Goal: Task Accomplishment & Management: Manage account settings

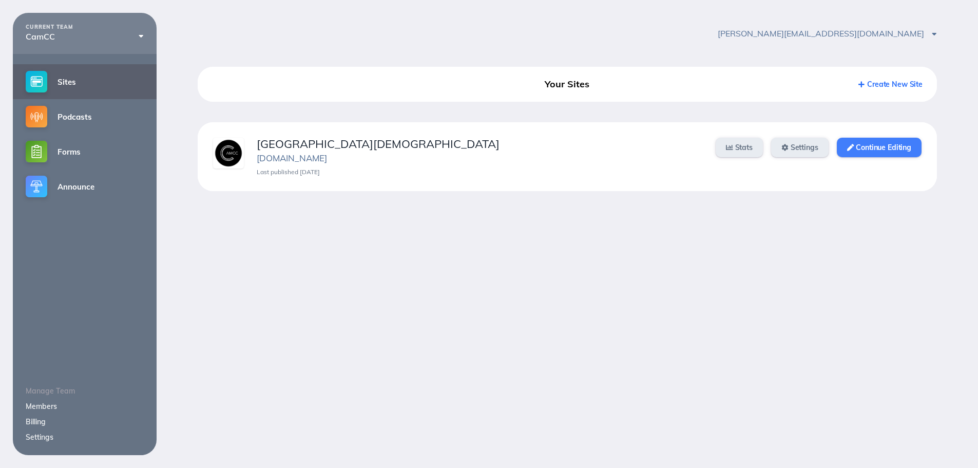
click at [879, 149] on link "Continue Editing" at bounding box center [879, 148] width 85 height 20
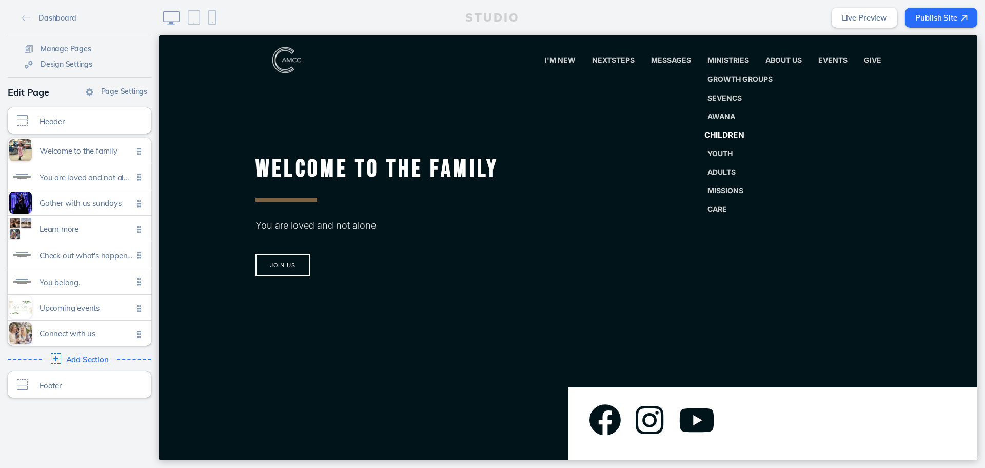
click at [727, 128] on link "Children" at bounding box center [740, 135] width 90 height 21
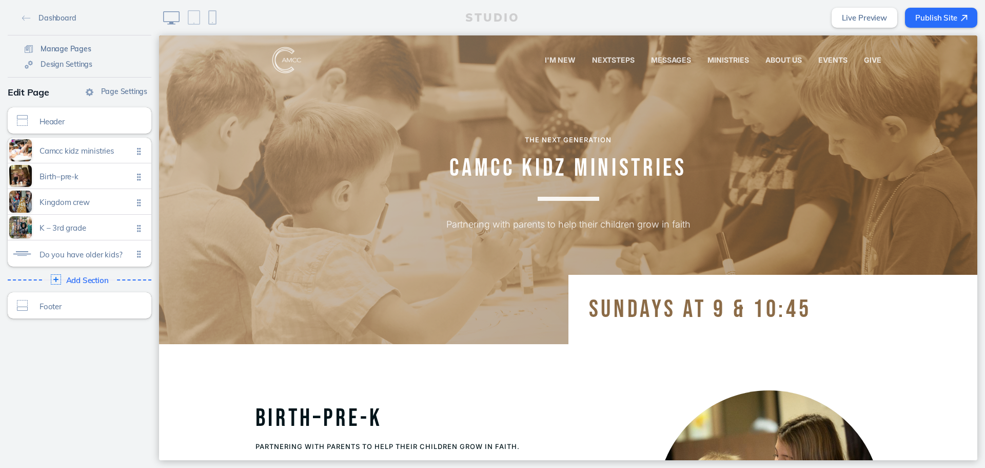
click at [74, 46] on span "Manage Pages" at bounding box center [66, 48] width 51 height 9
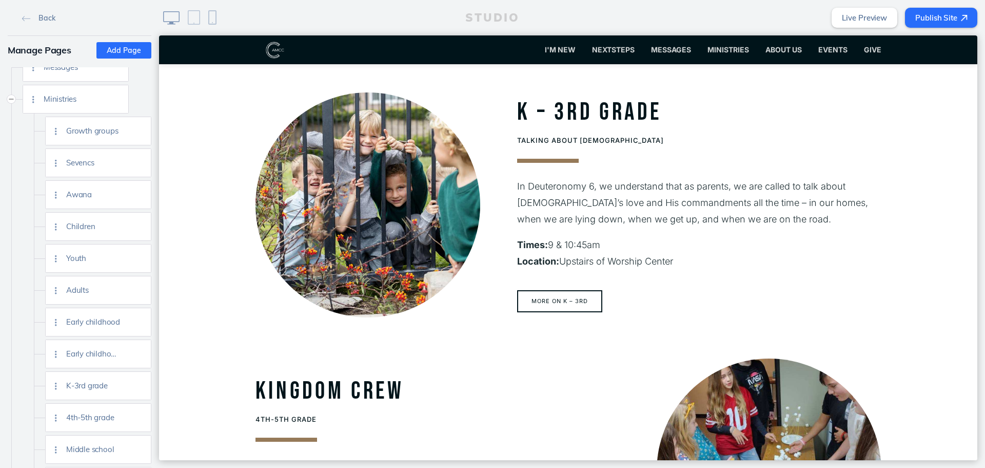
scroll to position [565, 0]
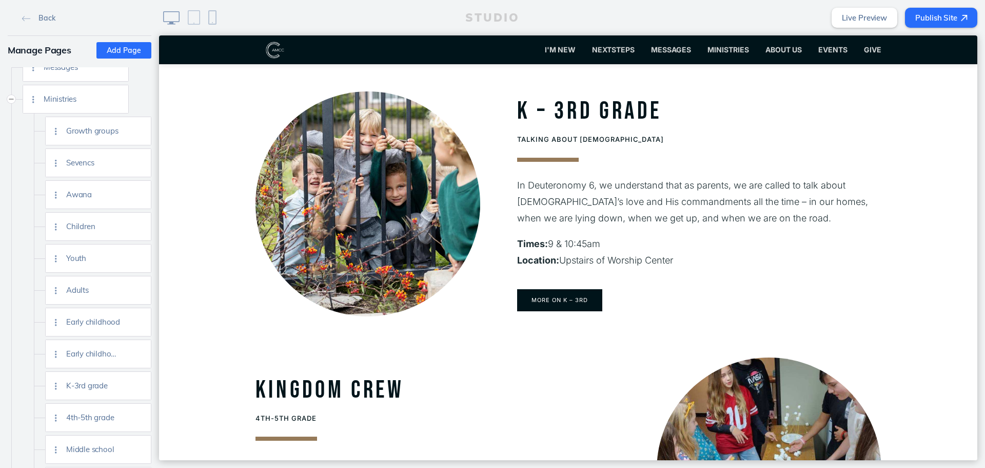
click at [568, 305] on button "More on K – 3rd" at bounding box center [559, 300] width 85 height 22
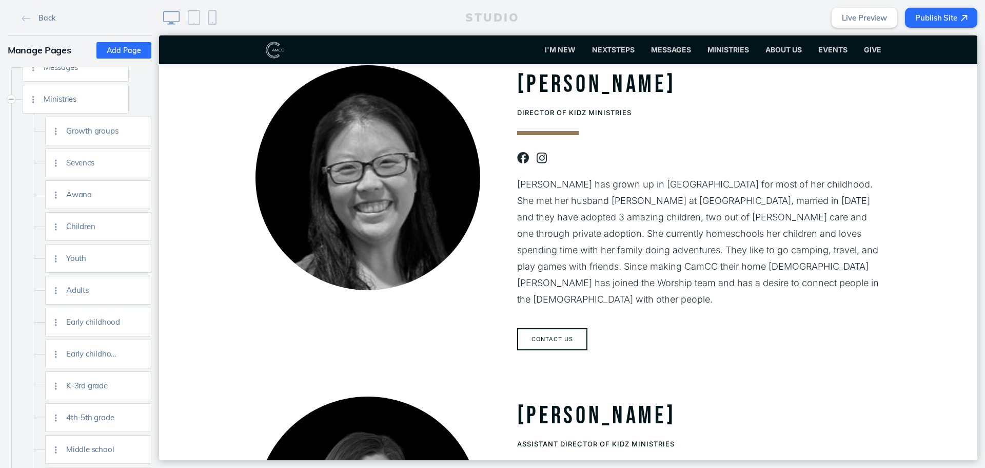
scroll to position [462, 0]
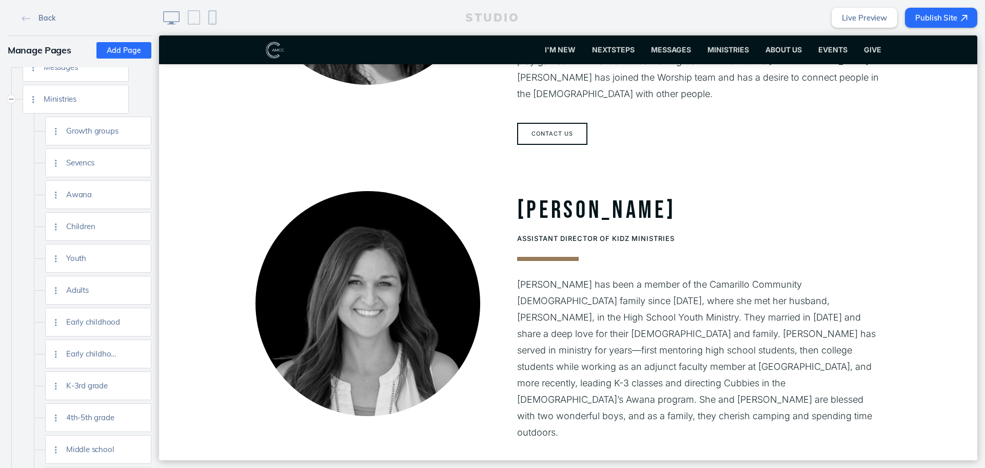
click at [49, 17] on span "Back" at bounding box center [46, 17] width 16 height 9
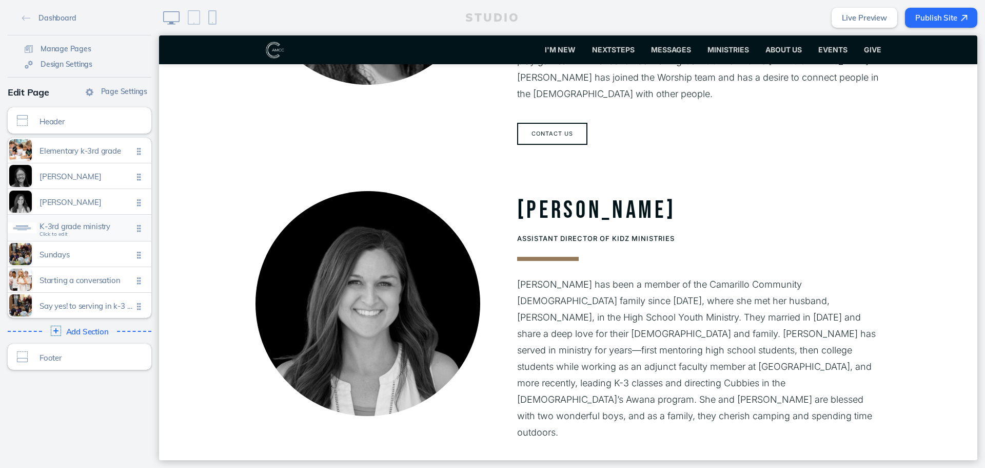
click at [82, 232] on span "K-3rd grade ministry Click to edit" at bounding box center [86, 228] width 93 height 9
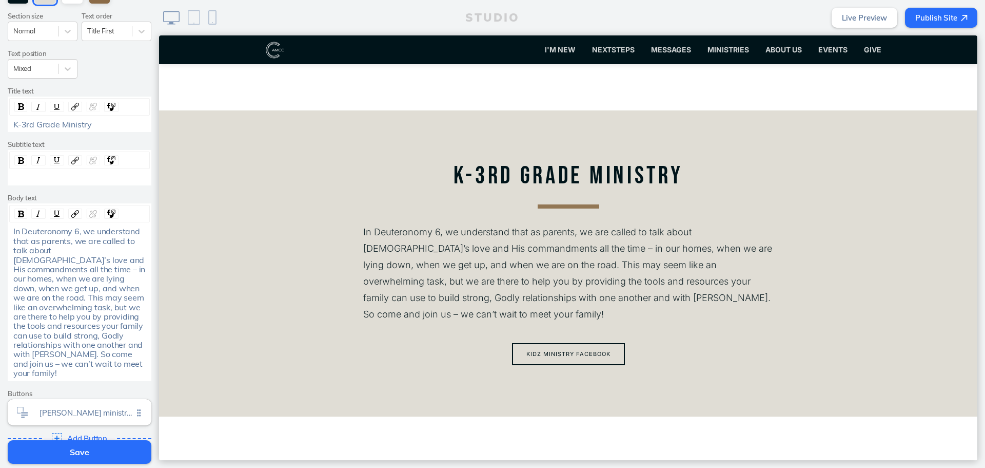
scroll to position [189, 0]
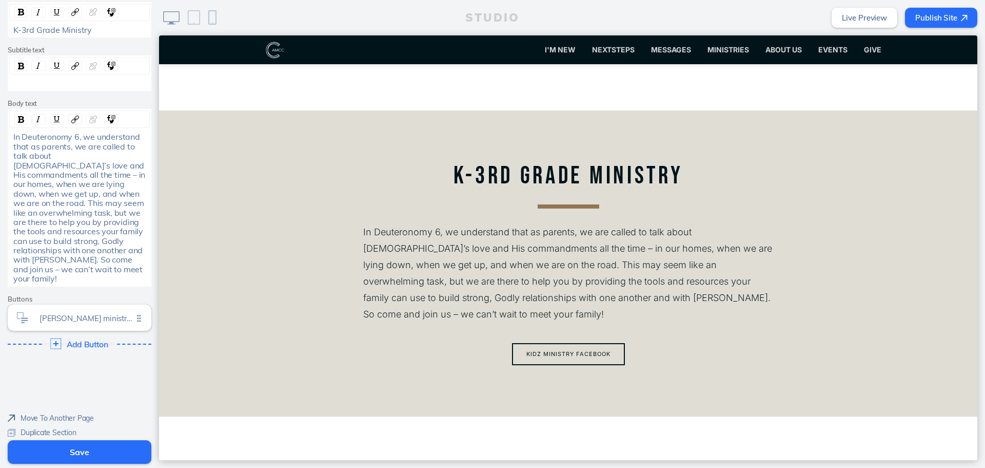
click at [89, 339] on span "Add Button" at bounding box center [88, 343] width 42 height 9
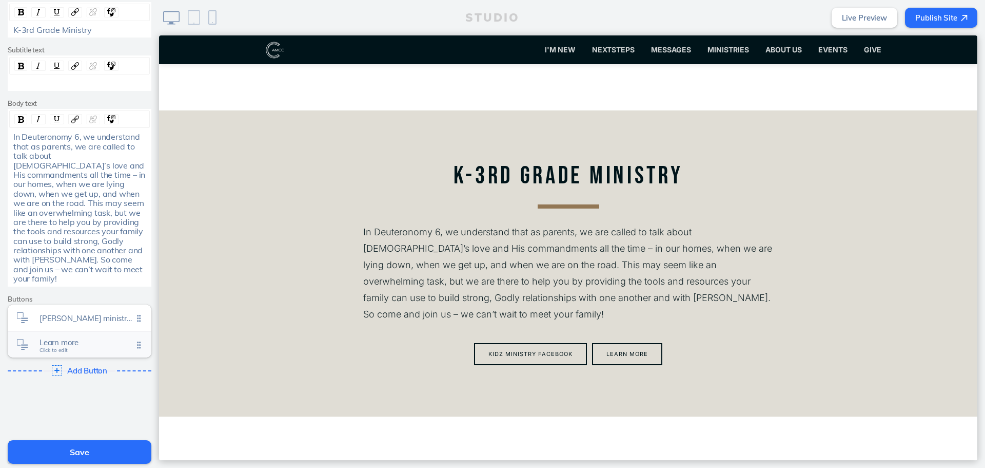
click at [105, 338] on span "Learn more" at bounding box center [86, 342] width 93 height 9
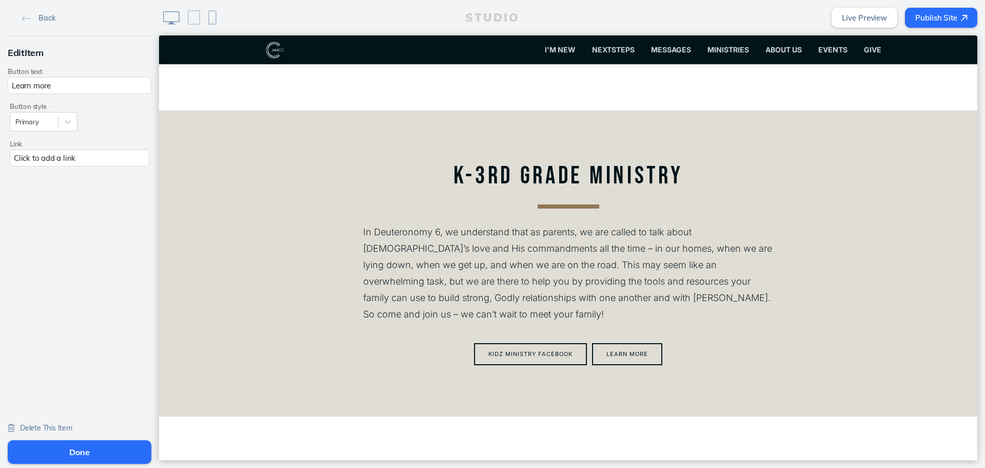
click at [72, 158] on div "Click to add a link" at bounding box center [80, 157] width 140 height 17
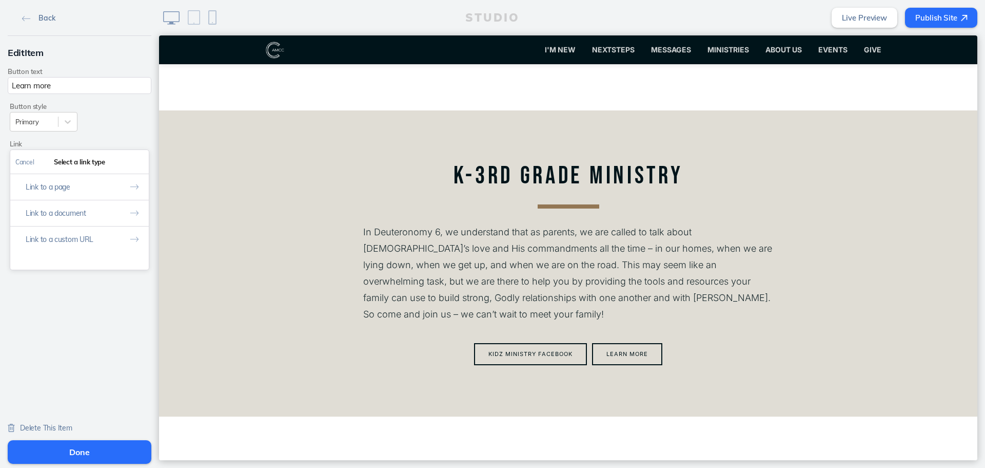
click at [18, 20] on link "Back" at bounding box center [38, 17] width 41 height 15
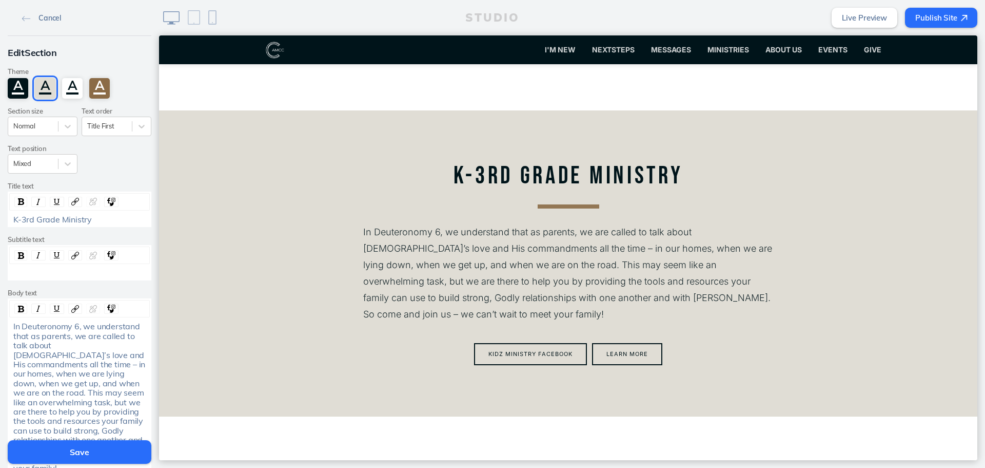
click at [18, 19] on link "Cancel" at bounding box center [41, 17] width 47 height 15
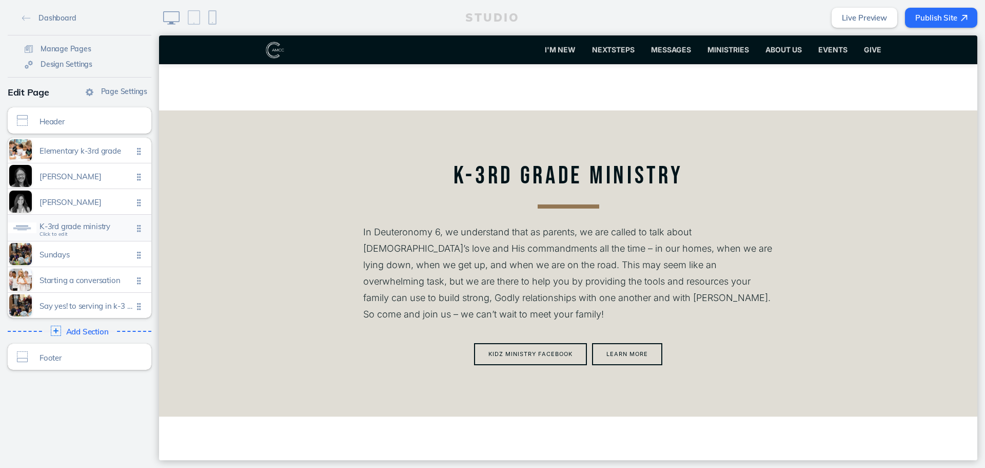
click at [49, 221] on div "K-3rd grade ministry Click to edit" at bounding box center [80, 228] width 144 height 26
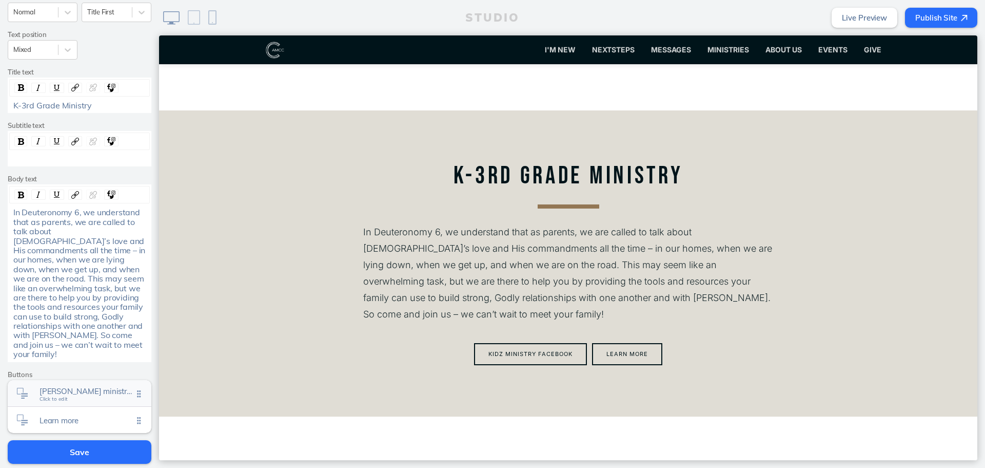
scroll to position [216, 0]
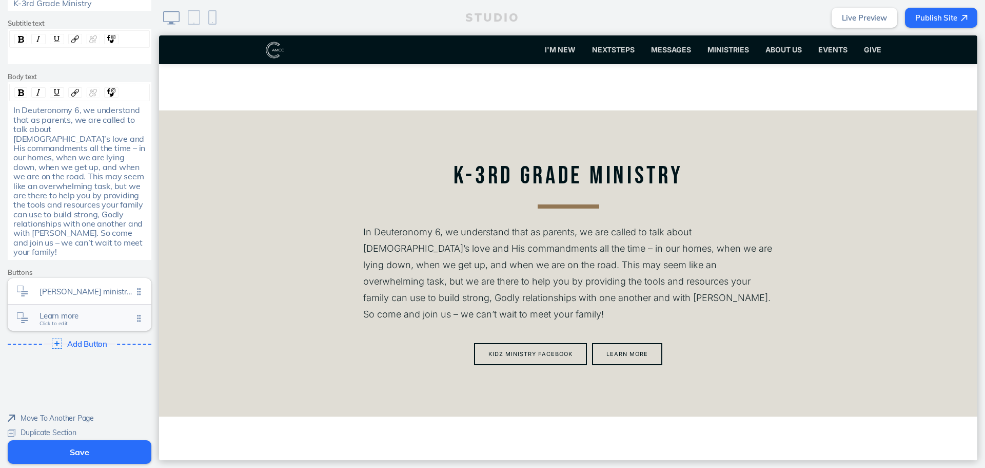
click at [84, 314] on span "Learn more Click to edit" at bounding box center [86, 318] width 93 height 9
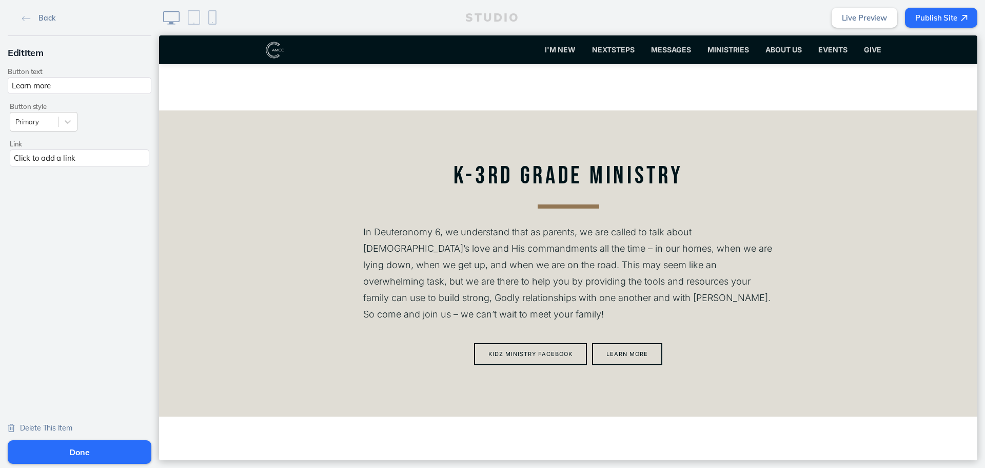
click at [61, 428] on span "Delete This Item" at bounding box center [46, 427] width 52 height 9
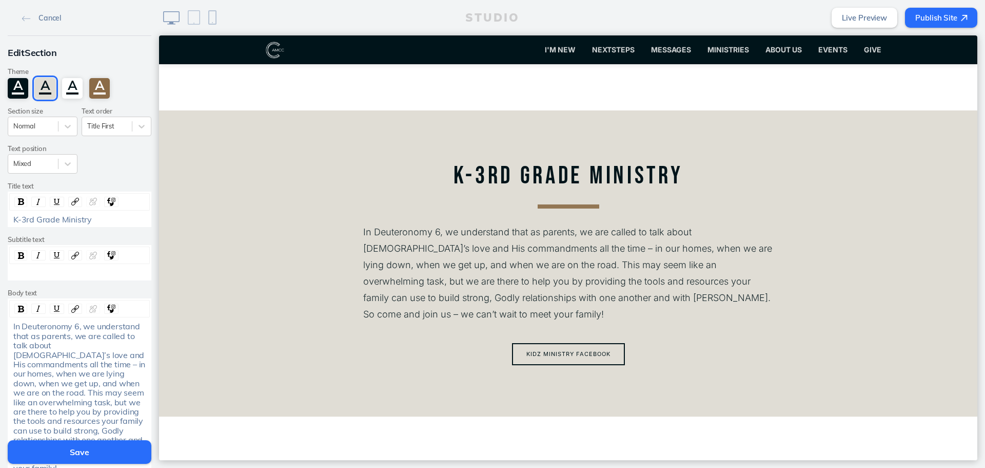
click at [85, 454] on button "Save" at bounding box center [80, 452] width 144 height 24
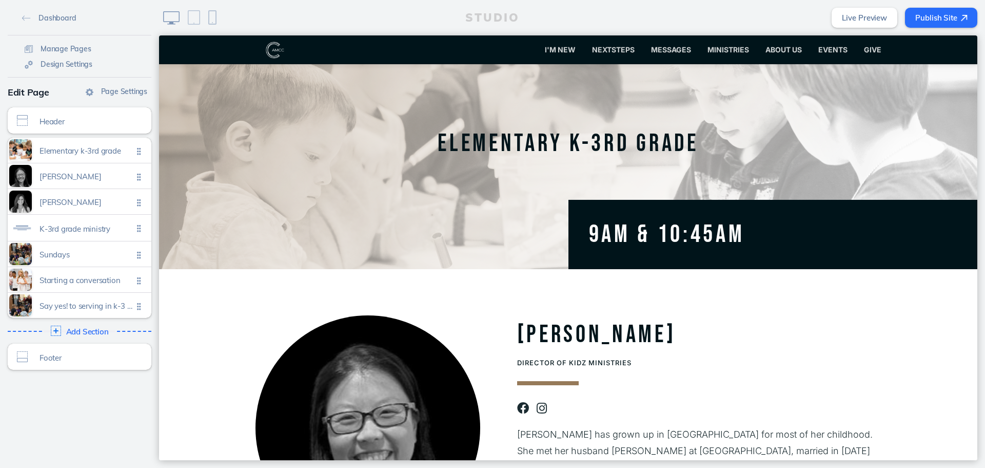
scroll to position [0, 0]
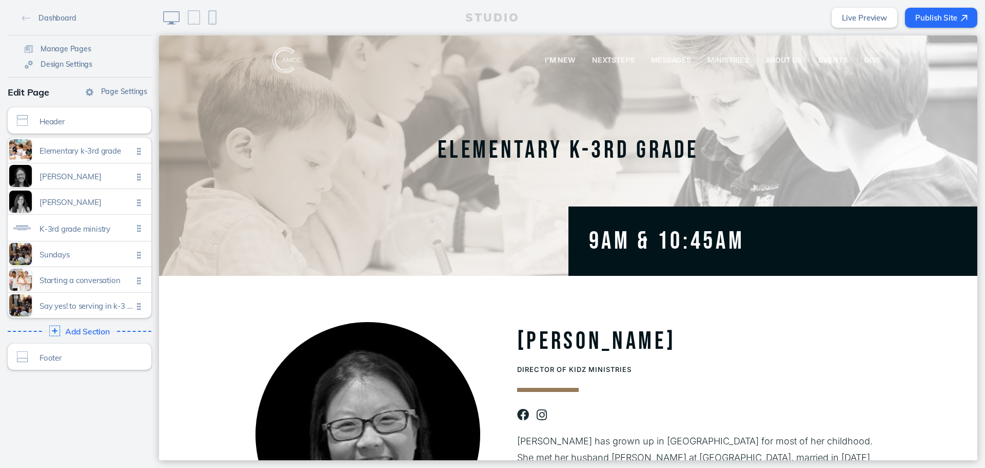
click at [105, 329] on span "Add Section" at bounding box center [87, 331] width 45 height 9
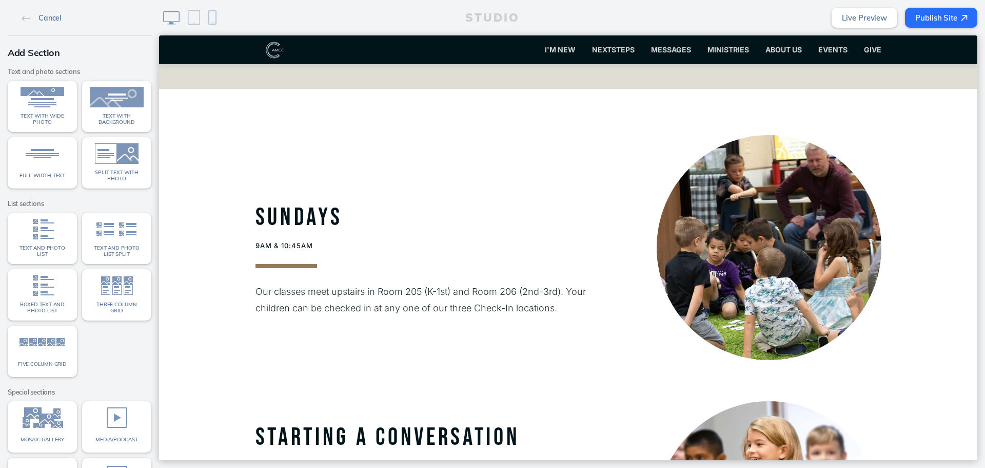
click at [42, 17] on span "Cancel" at bounding box center [49, 17] width 23 height 9
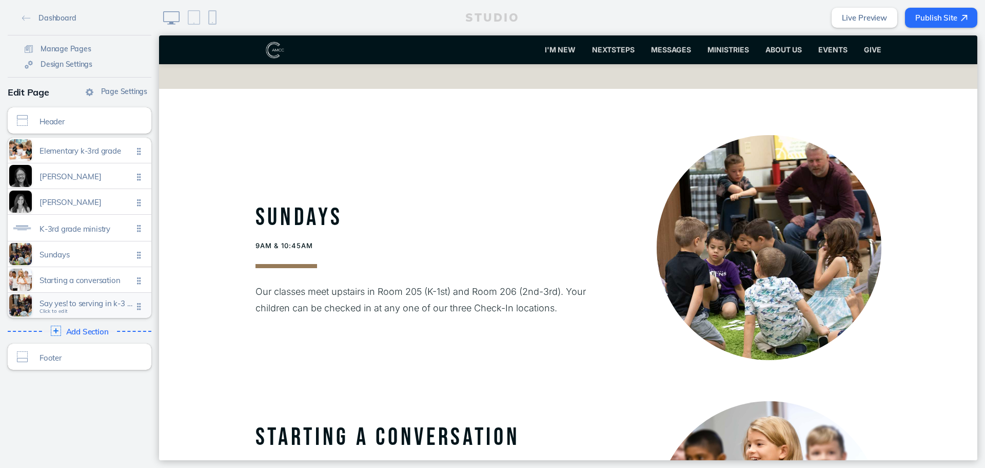
click at [101, 303] on span "Say yes! to serving in k-3 ministry!" at bounding box center [86, 303] width 93 height 9
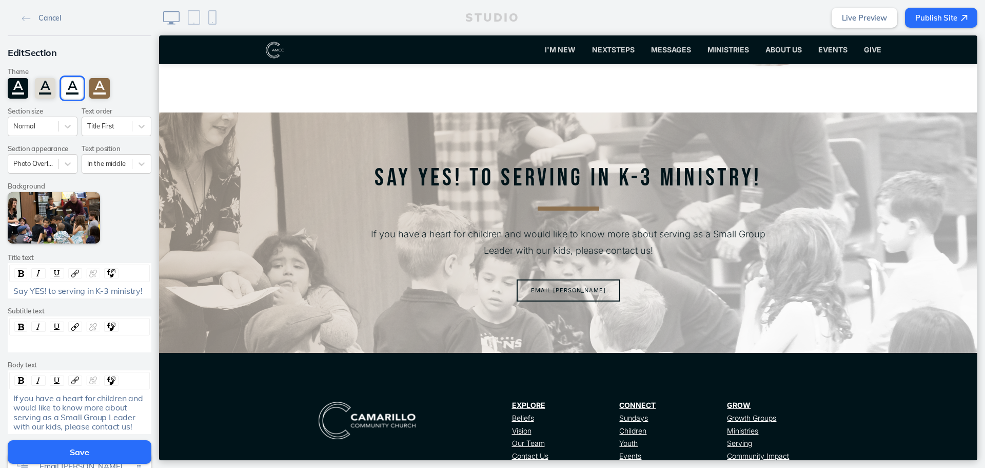
scroll to position [1732, 0]
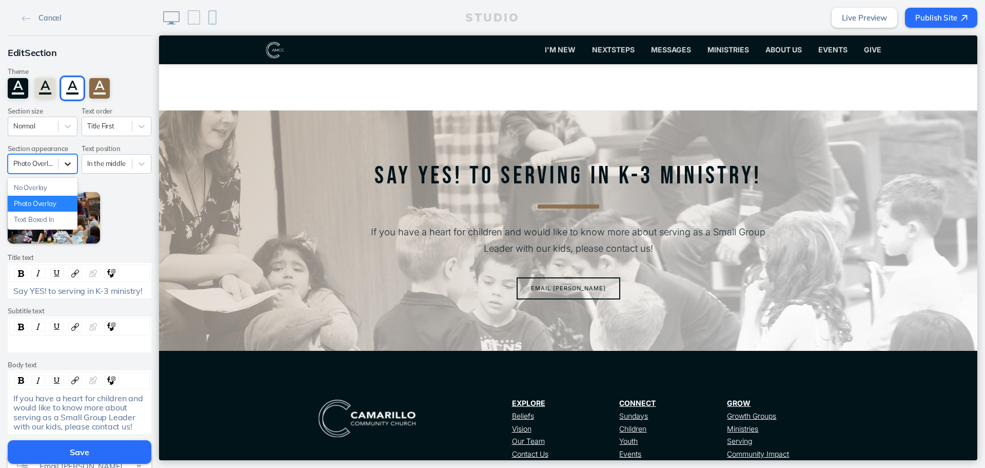
click at [59, 164] on div at bounding box center [68, 163] width 18 height 18
click at [48, 183] on div "No Overlay" at bounding box center [43, 188] width 70 height 16
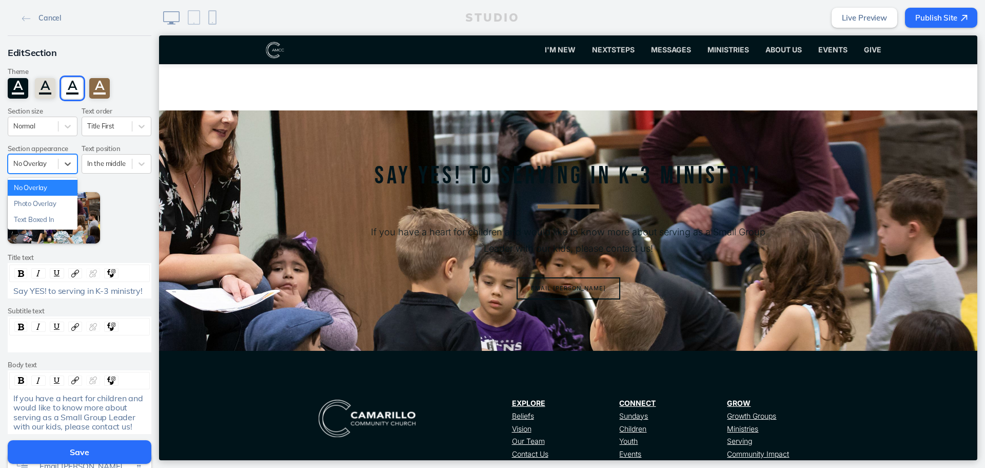
click at [45, 162] on div at bounding box center [33, 164] width 40 height 10
click at [45, 205] on div "Photo Overlay" at bounding box center [43, 204] width 70 height 16
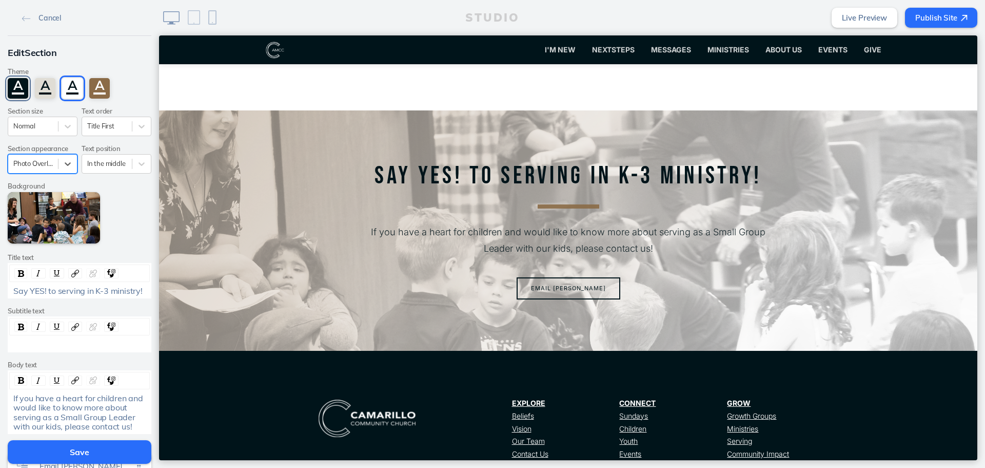
click at [17, 88] on div "A" at bounding box center [18, 88] width 21 height 21
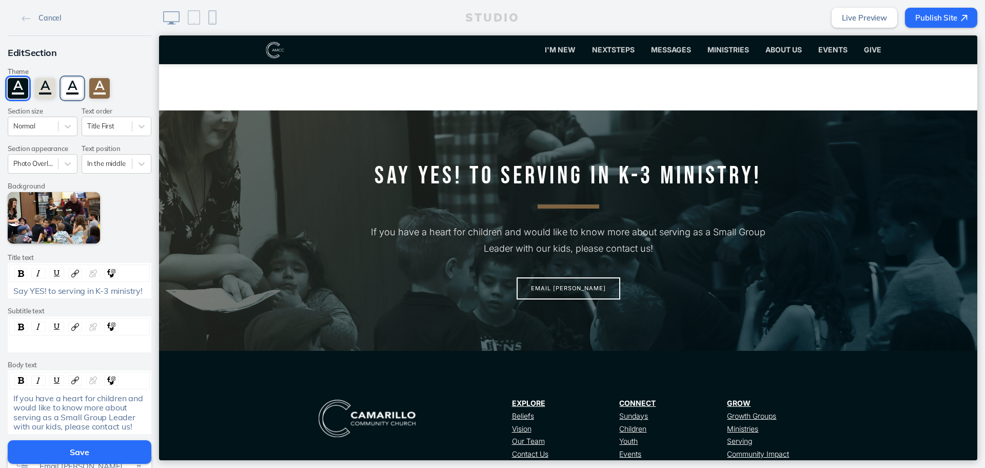
click at [68, 96] on div "A" at bounding box center [72, 88] width 21 height 21
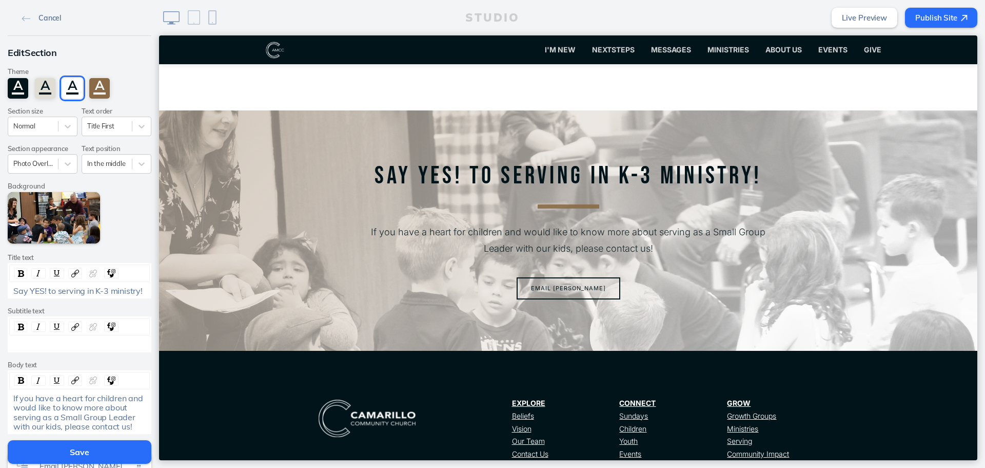
click at [32, 20] on link "Cancel" at bounding box center [41, 17] width 47 height 15
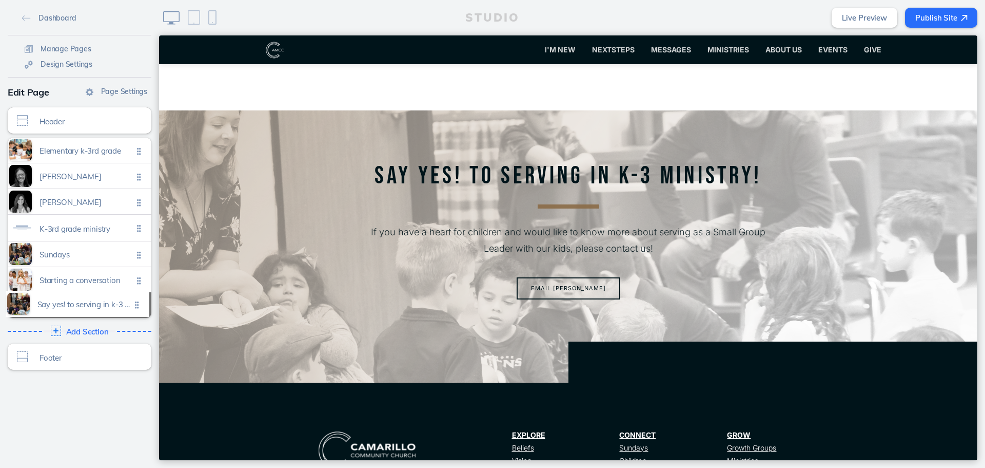
click at [141, 303] on ul "Elementary k-3rd grade Click to edit [PERSON_NAME] Click to edit [PERSON_NAME] …" at bounding box center [80, 228] width 144 height 180
click at [70, 11] on link "Dashboard" at bounding box center [49, 17] width 62 height 15
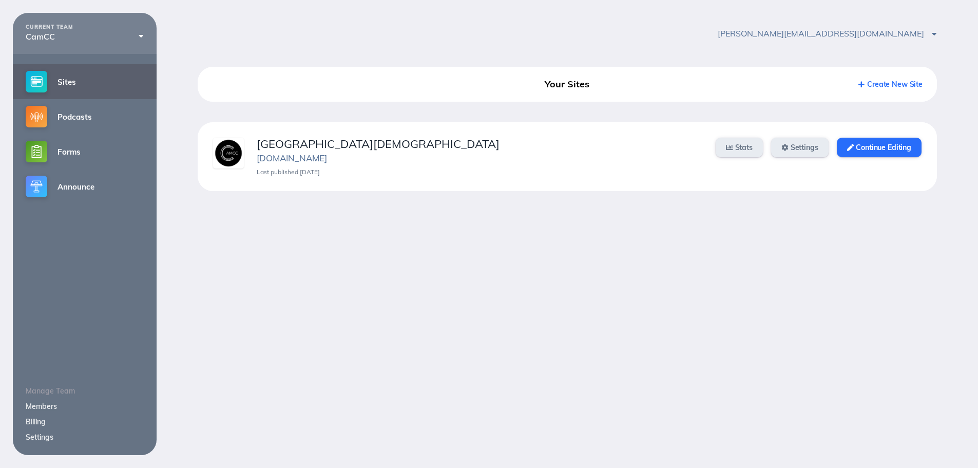
click at [40, 407] on link "Members" at bounding box center [41, 405] width 31 height 9
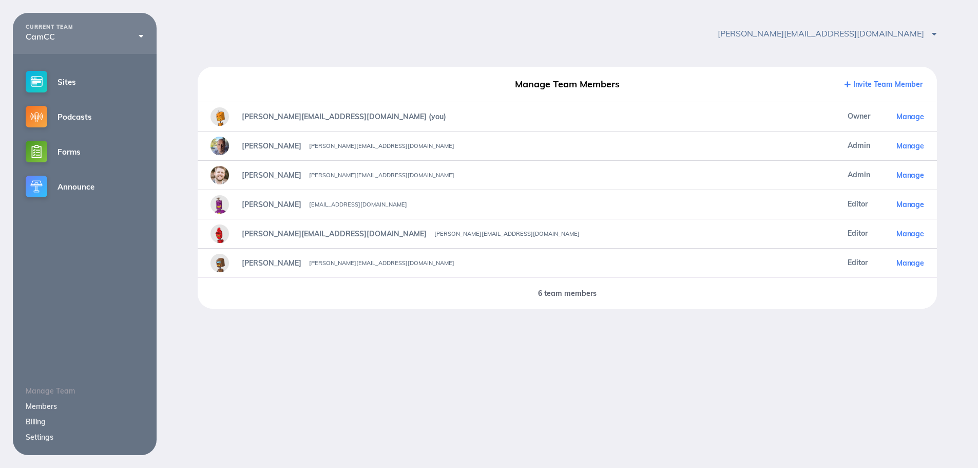
click at [866, 84] on link "Invite Team Member" at bounding box center [883, 84] width 78 height 9
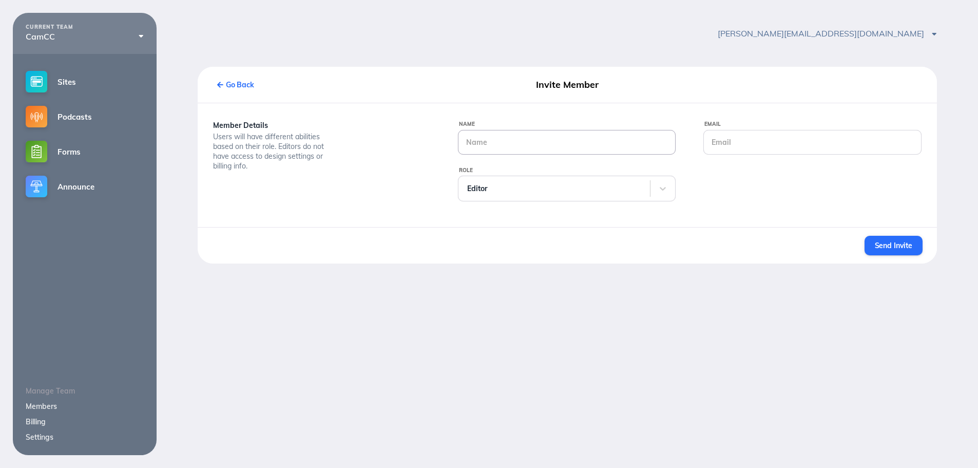
click at [618, 139] on input "Name" at bounding box center [566, 142] width 217 height 24
type input "Faith"
type input "faith@camcc.net"
click at [892, 240] on button "Send Invite" at bounding box center [893, 246] width 58 height 20
